Goal: Information Seeking & Learning: Compare options

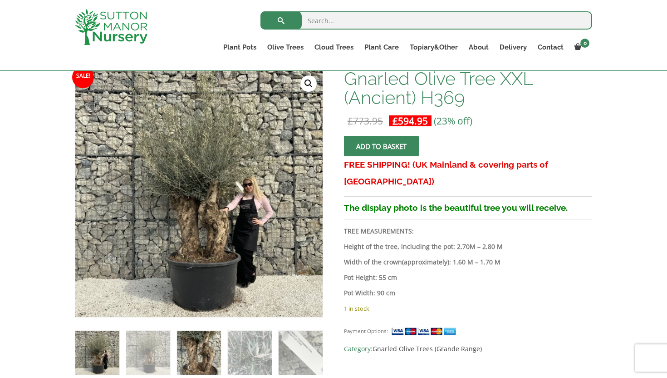
click at [198, 349] on img at bounding box center [199, 352] width 44 height 44
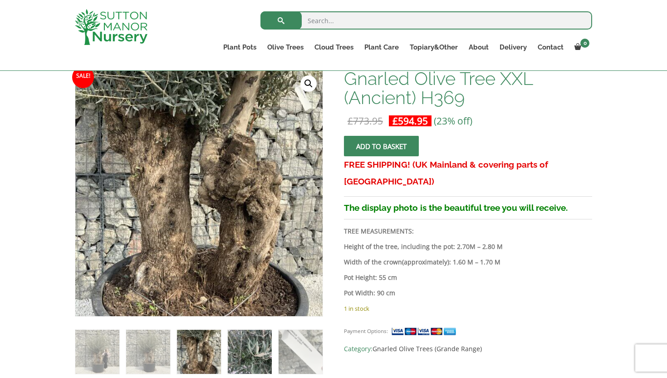
click at [239, 348] on img at bounding box center [250, 351] width 44 height 44
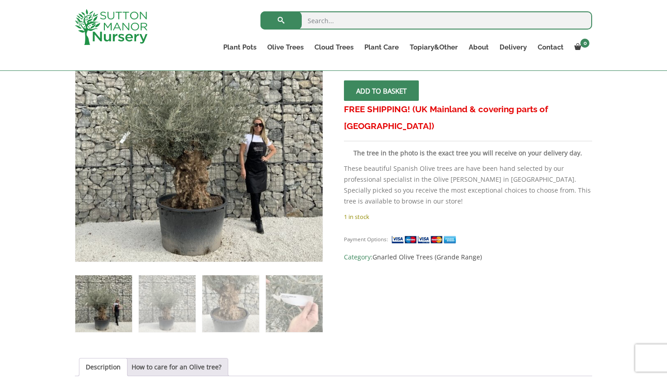
scroll to position [170, 0]
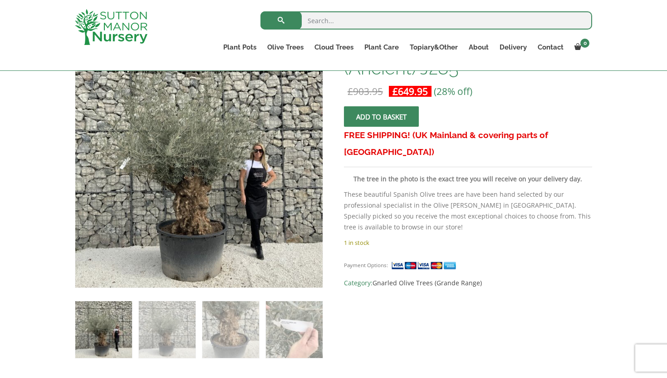
click at [380, 237] on p "1 in stock" at bounding box center [468, 242] width 248 height 11
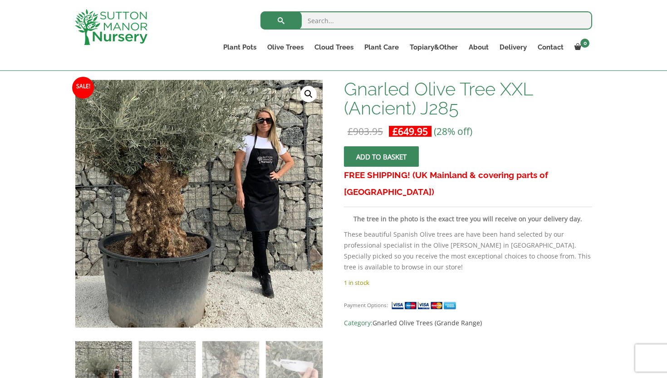
scroll to position [119, 0]
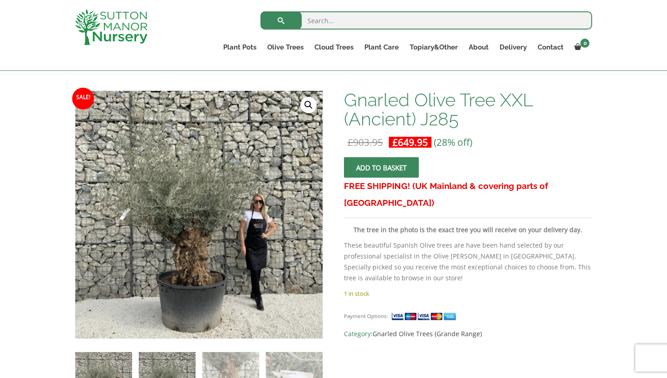
click at [179, 365] on img at bounding box center [167, 380] width 57 height 57
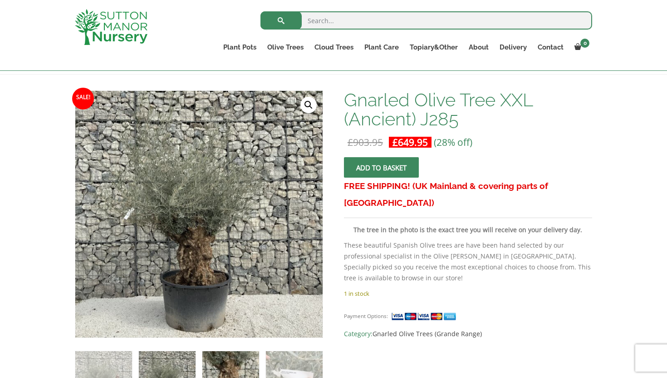
click at [236, 363] on img at bounding box center [230, 379] width 57 height 57
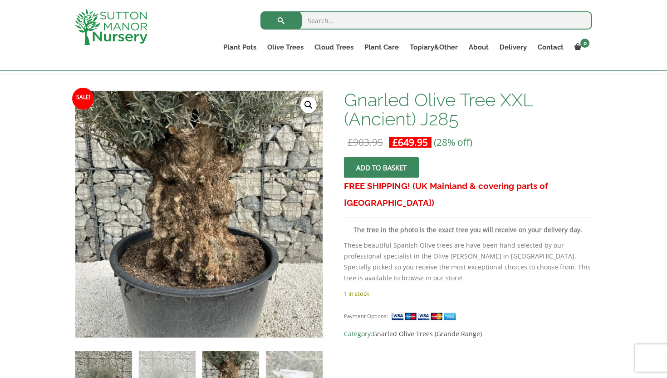
click at [102, 373] on img at bounding box center [103, 379] width 57 height 57
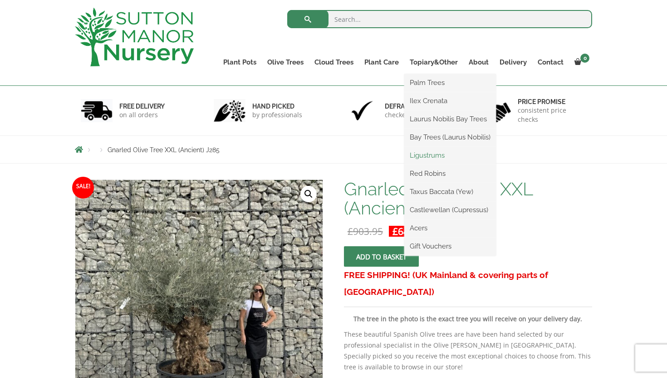
scroll to position [0, 0]
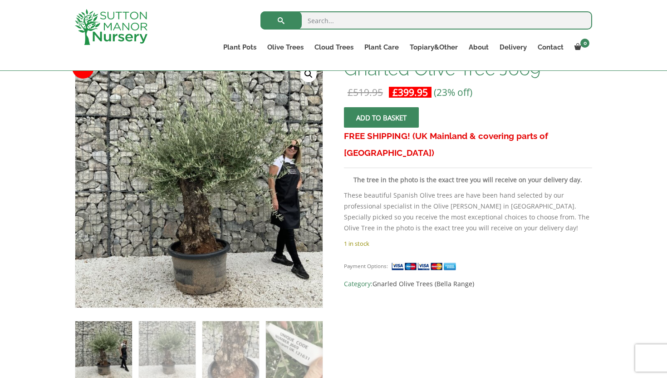
scroll to position [147, 0]
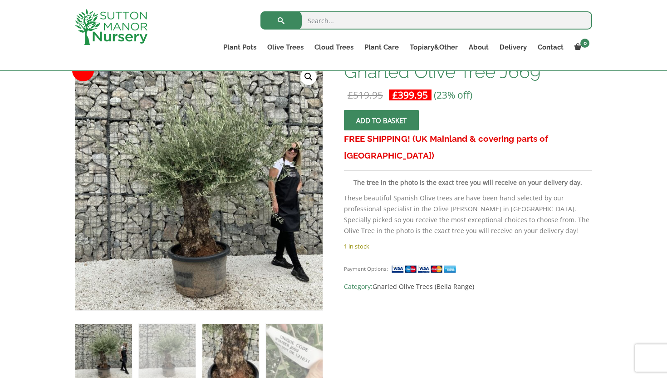
click at [220, 343] on img at bounding box center [230, 352] width 57 height 57
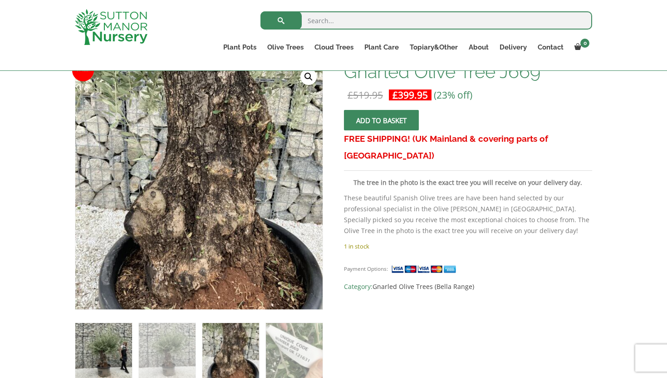
click at [118, 341] on img at bounding box center [103, 351] width 57 height 57
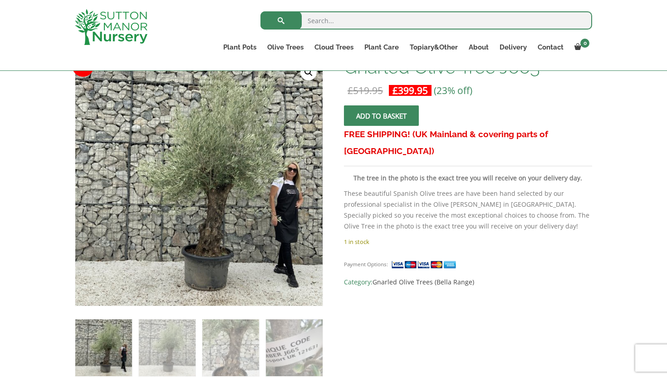
scroll to position [145, 0]
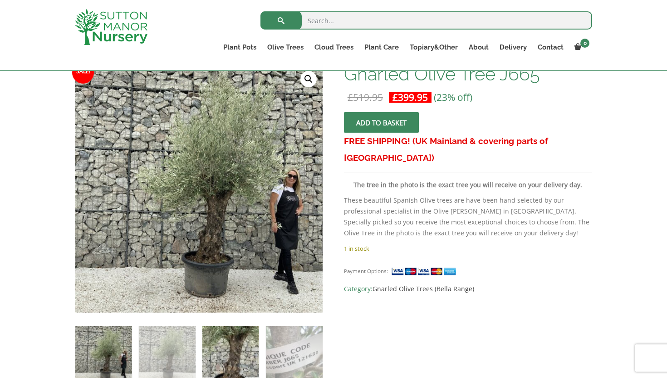
click at [218, 342] on img at bounding box center [230, 354] width 57 height 57
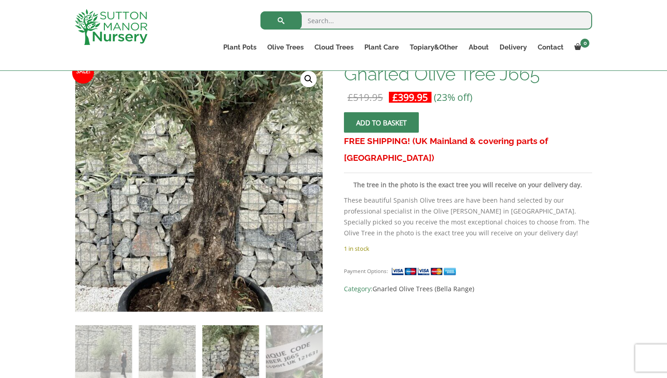
click at [261, 339] on ol at bounding box center [199, 347] width 248 height 70
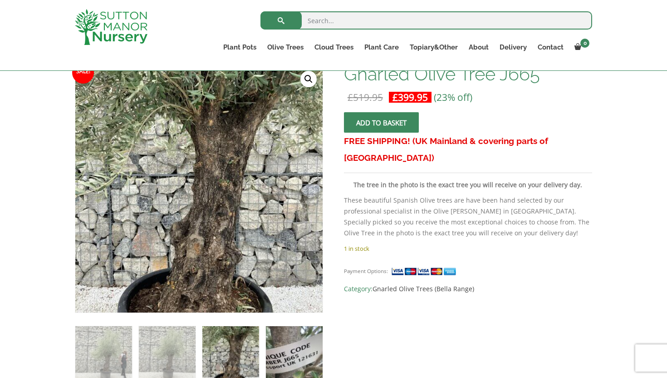
click at [298, 355] on img at bounding box center [294, 354] width 57 height 57
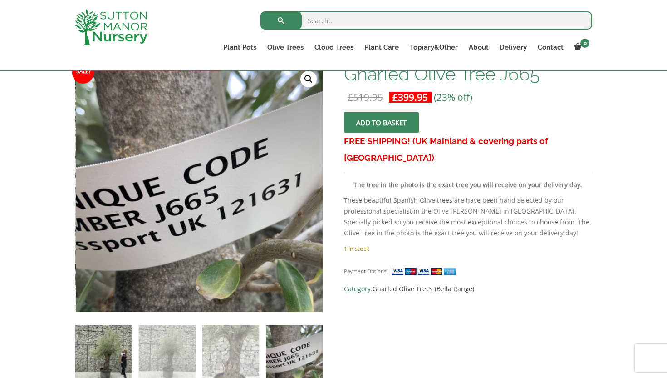
click at [85, 359] on img at bounding box center [103, 353] width 57 height 57
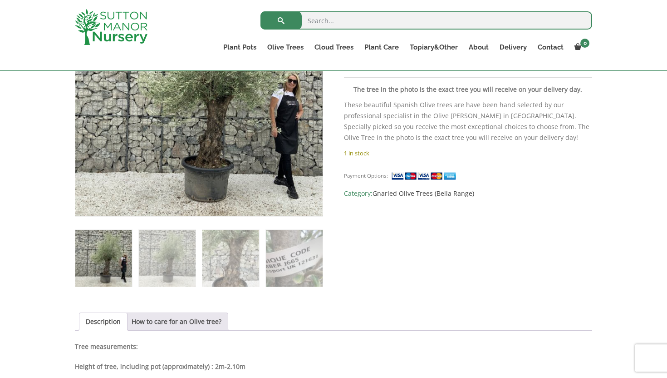
scroll to position [242, 0]
